Goal: Find specific page/section: Find specific page/section

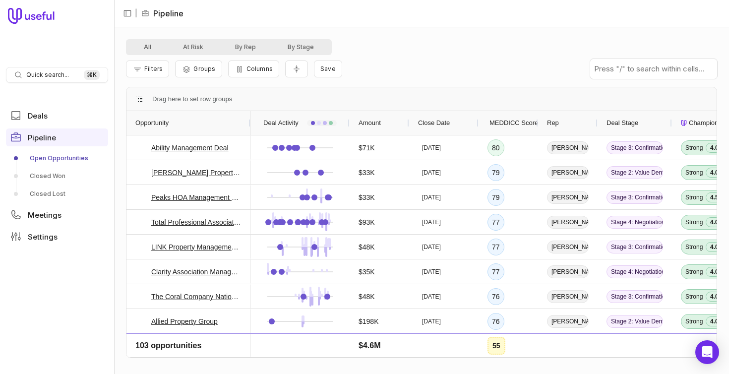
click at [503, 122] on span "MEDDICC Score" at bounding box center [513, 123] width 49 height 12
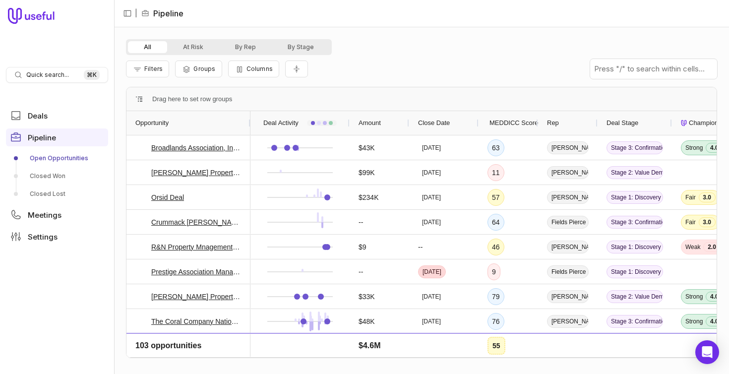
click at [503, 122] on span "MEDDICC Score" at bounding box center [513, 123] width 49 height 12
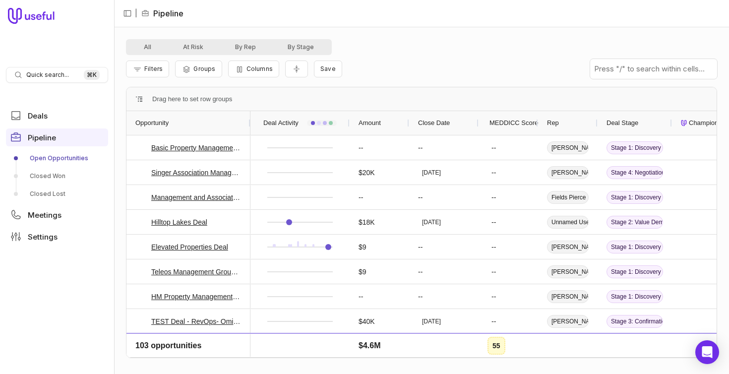
click at [503, 122] on span "MEDDICC Score" at bounding box center [513, 123] width 49 height 12
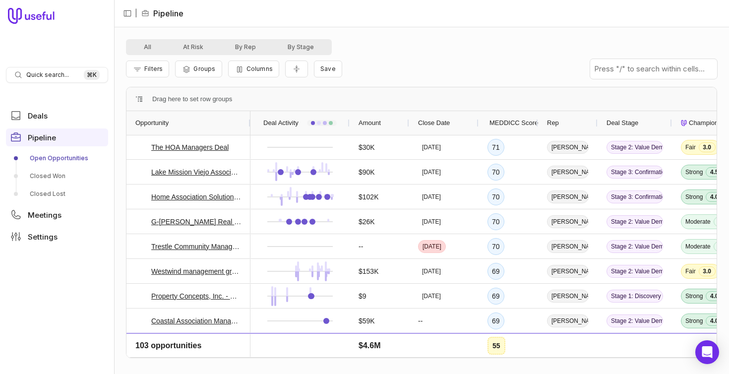
scroll to position [373, 0]
